Goal: Find specific page/section: Find specific page/section

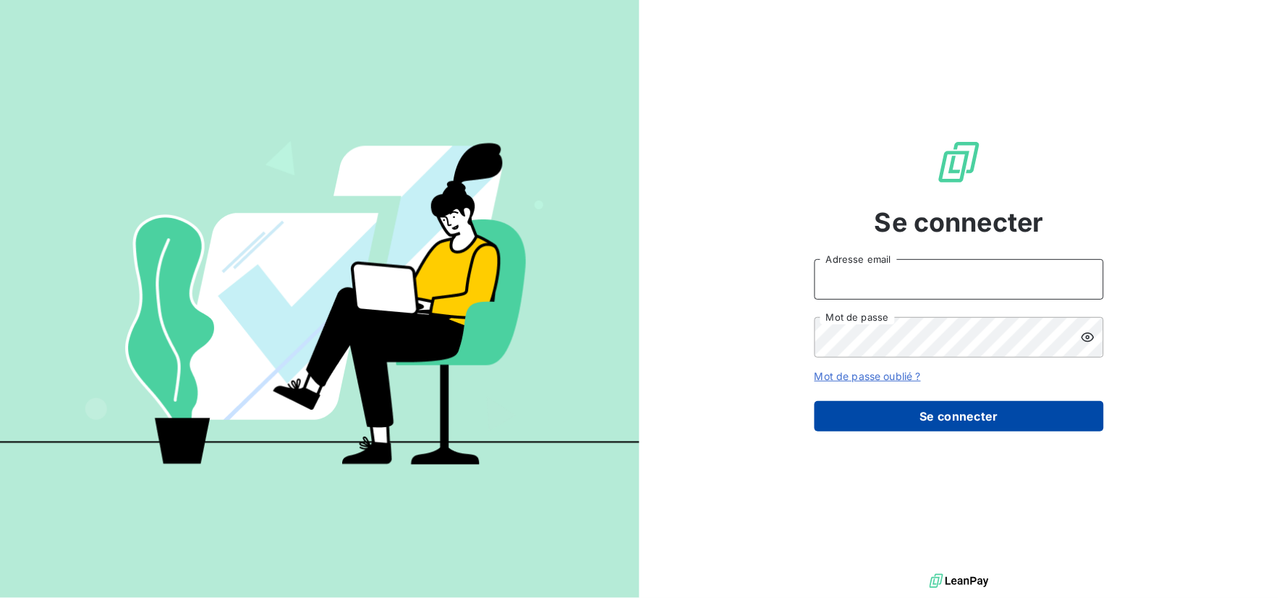
type input "[EMAIL_ADDRESS][DOMAIN_NAME]"
click at [862, 425] on button "Se connecter" at bounding box center [959, 416] width 289 height 30
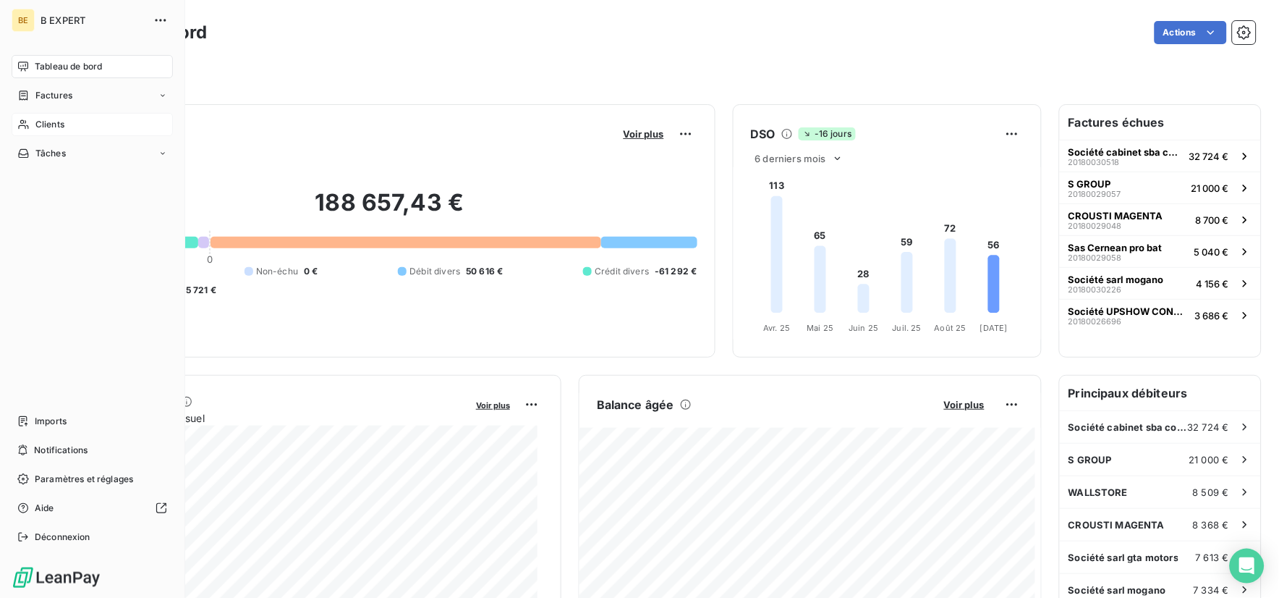
click at [40, 123] on span "Clients" at bounding box center [49, 124] width 29 height 13
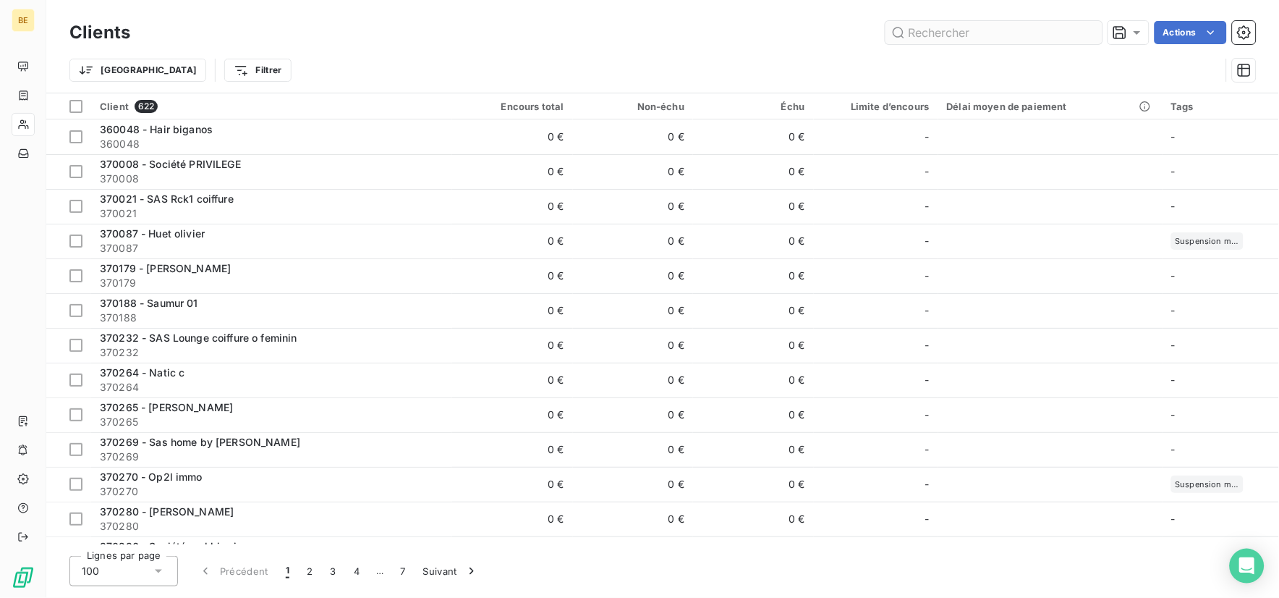
click at [939, 32] on input "text" at bounding box center [993, 32] width 217 height 23
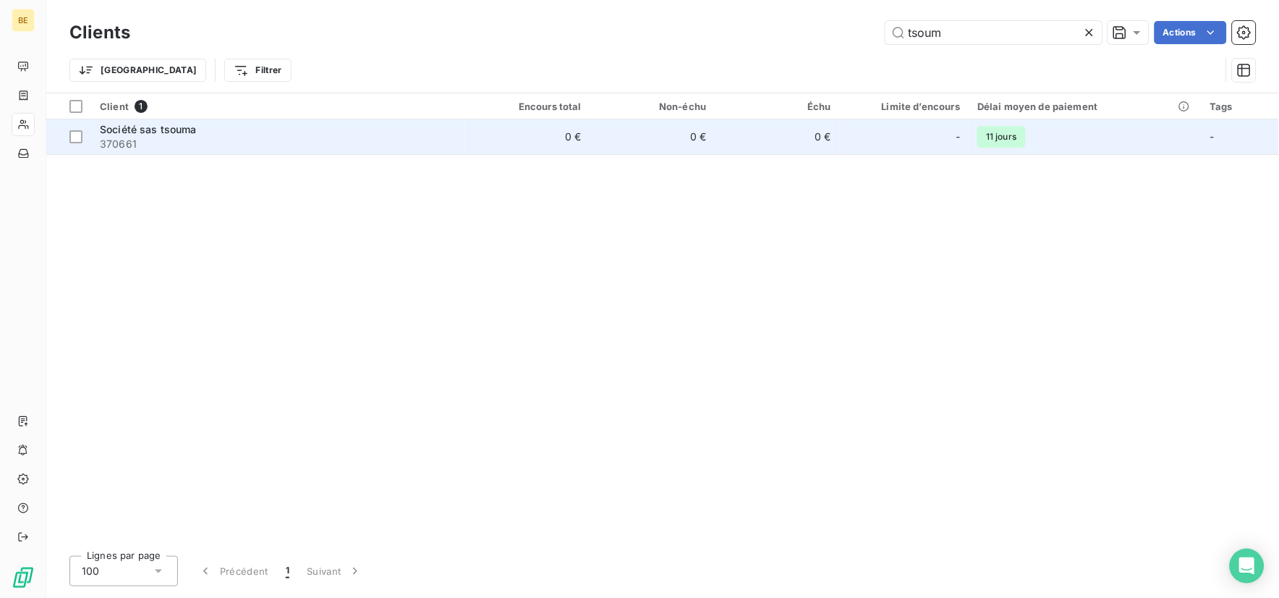
type input "tsoum"
click at [155, 134] on span "Société sas tsouma" at bounding box center [148, 129] width 97 height 12
